Goal: Communication & Community: Answer question/provide support

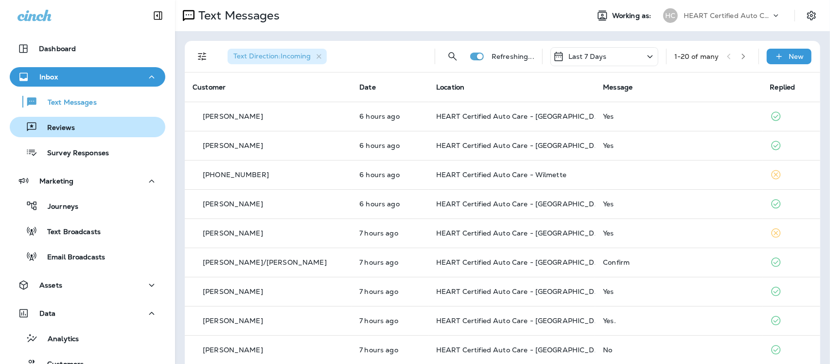
scroll to position [26, 0]
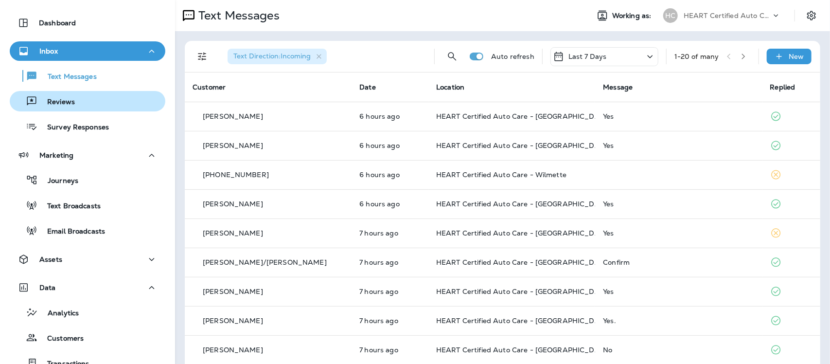
click at [58, 103] on p "Reviews" at bounding box center [55, 102] width 37 height 9
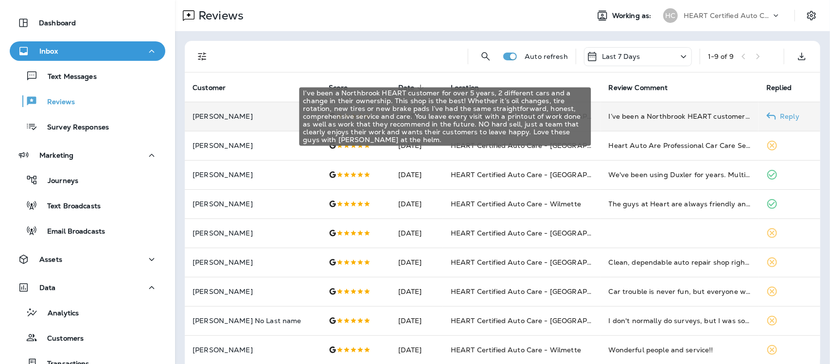
click at [674, 119] on div "I’ve been a Northbrook HEART customer for over 5 years, 2 different cars and a …" at bounding box center [680, 116] width 142 height 10
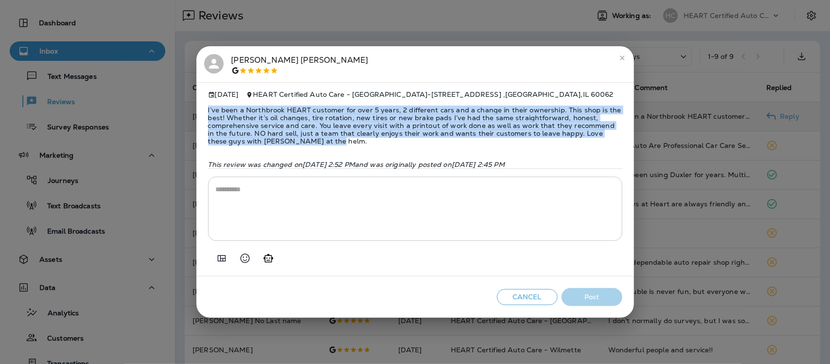
drag, startPoint x: 206, startPoint y: 104, endPoint x: 326, endPoint y: 102, distance: 120.1
click at [305, 140] on div "[DATE] HEART Certified Auto Care - [GEOGRAPHIC_DATA] - [STREET_ADDRESS] I’ve be…" at bounding box center [414, 179] width 437 height 194
copy span "I’ve been a Northbrook HEART customer for over 5 years, 2 different cars and a …"
click at [625, 54] on icon "close" at bounding box center [622, 58] width 8 height 8
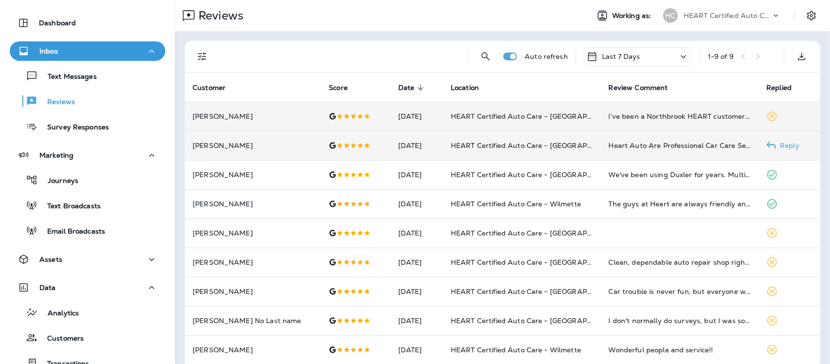
click at [609, 150] on div "Heart Auto Are Professional Car Care Service Providers. Nothing Short Of Profes…" at bounding box center [680, 145] width 142 height 10
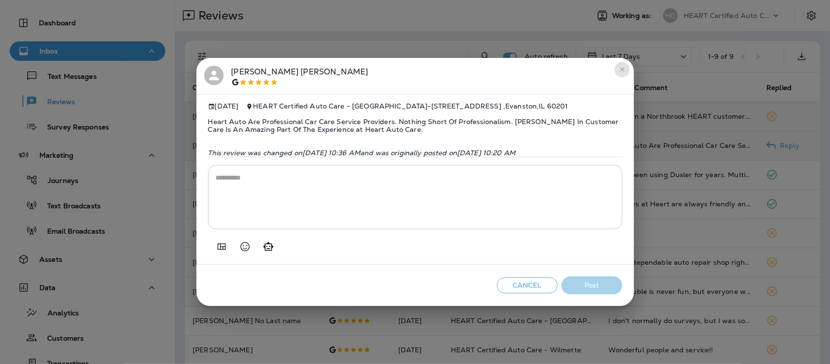
click at [622, 67] on icon "close" at bounding box center [622, 70] width 8 height 8
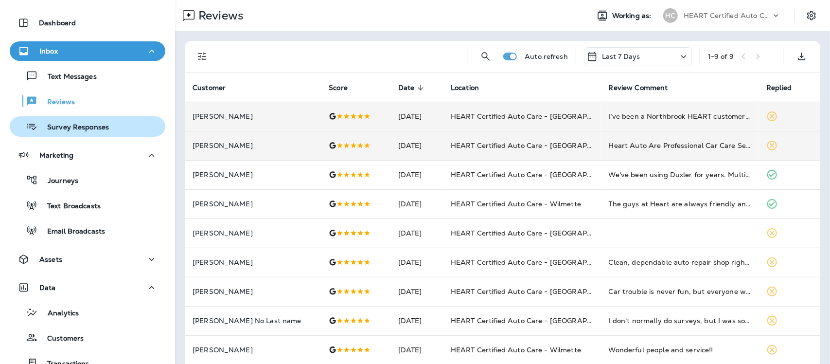
click at [73, 124] on p "Survey Responses" at bounding box center [72, 127] width 71 height 9
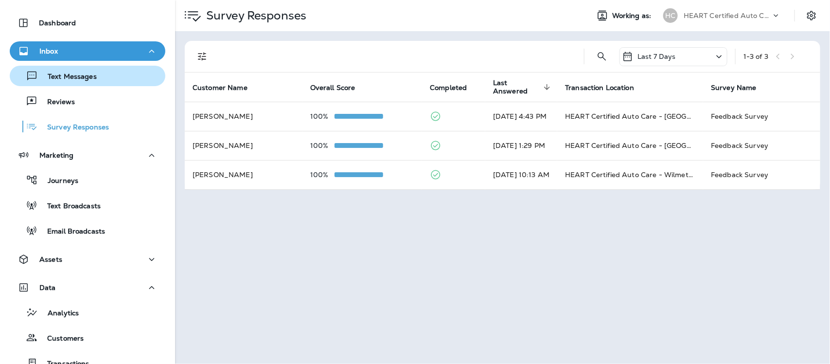
click at [76, 76] on p "Text Messages" at bounding box center [67, 76] width 59 height 9
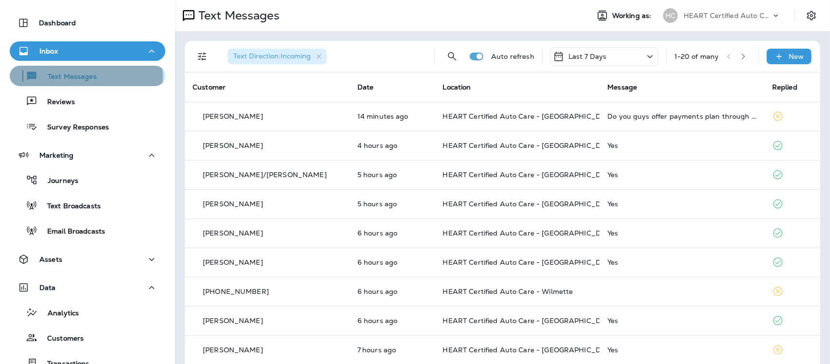
click at [86, 76] on p "Text Messages" at bounding box center [67, 76] width 59 height 9
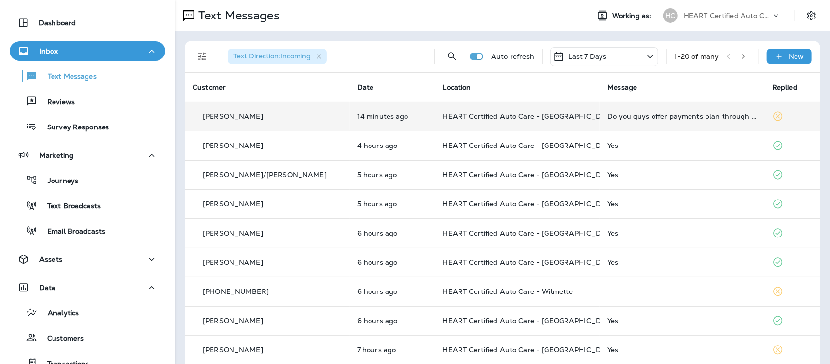
click at [642, 120] on td "Do you guys offer payments plan through Afterpay or anything like that? Thought…" at bounding box center [681, 116] width 165 height 29
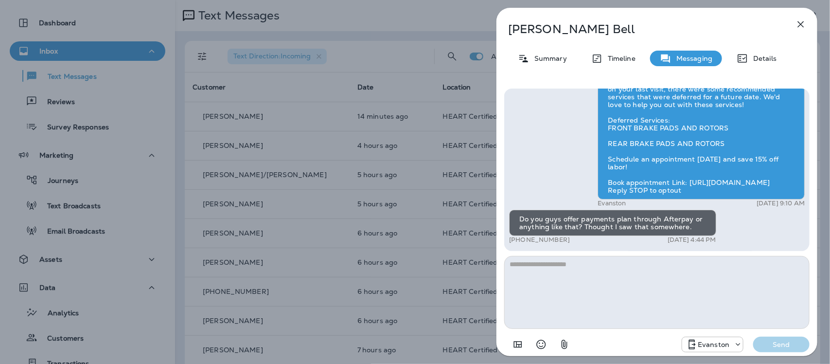
click at [562, 266] on textarea at bounding box center [656, 292] width 305 height 73
type textarea "*"
type textarea "**********"
click at [776, 346] on p "Send" at bounding box center [781, 344] width 41 height 9
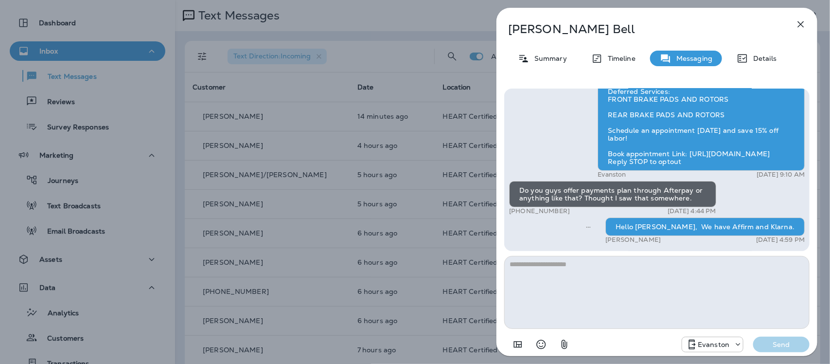
click at [59, 74] on div "[PERSON_NAME] Summary Timeline Messaging Details Hi [PERSON_NAME], your 2020 Ki…" at bounding box center [415, 182] width 830 height 364
